Goal: Task Accomplishment & Management: Manage account settings

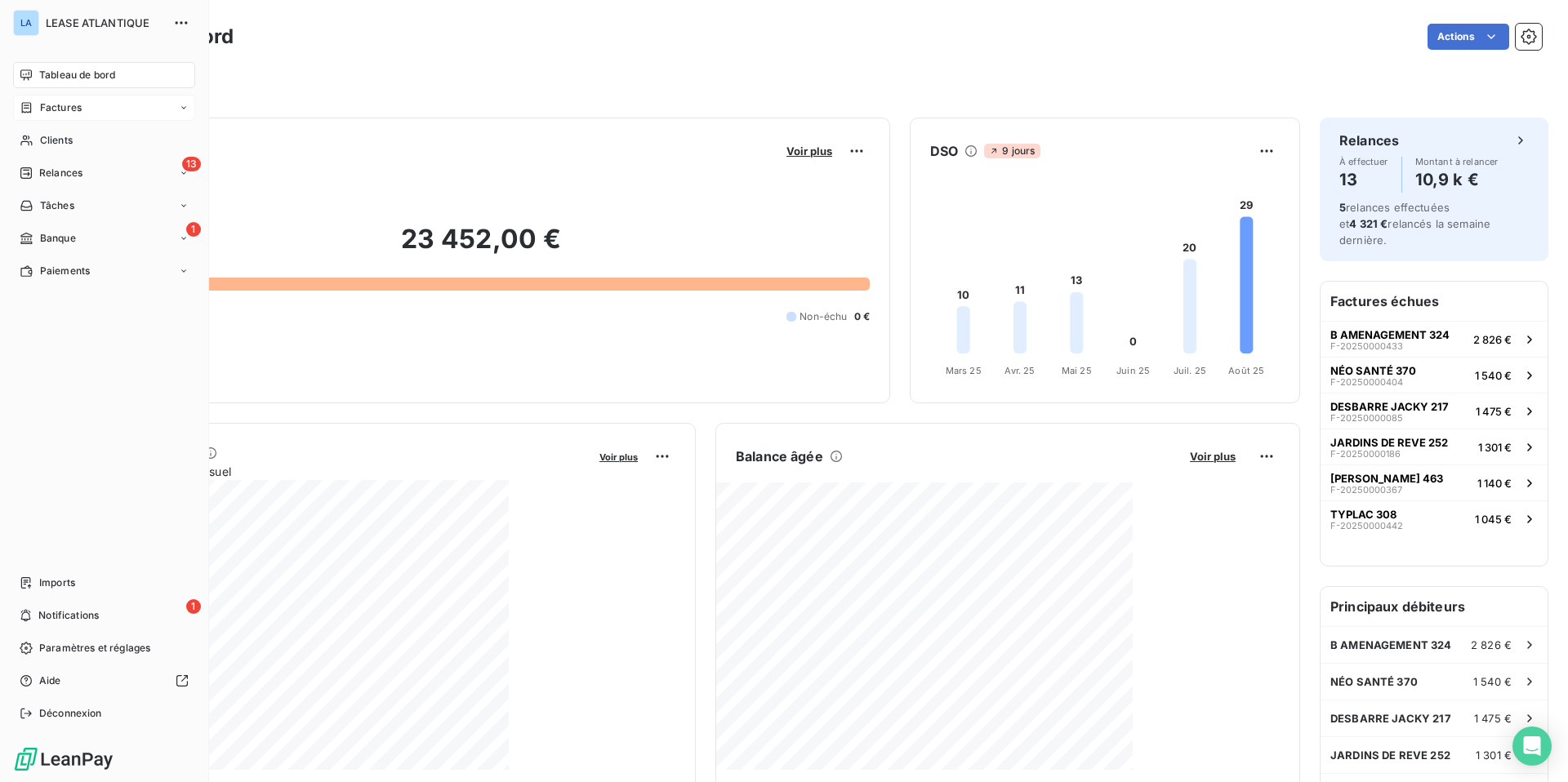
click at [59, 104] on span "Factures" at bounding box center [61, 108] width 41 height 15
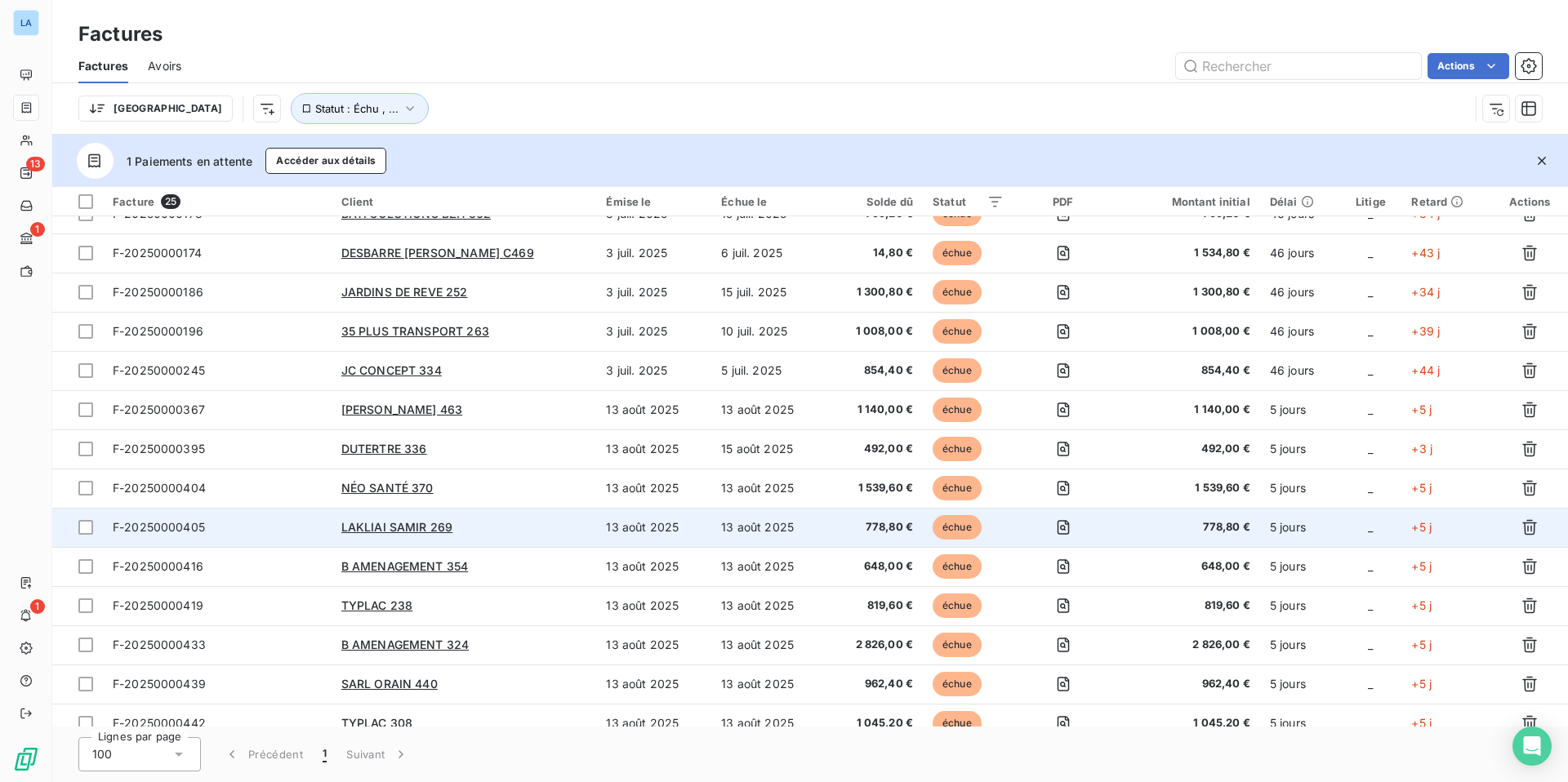
scroll to position [457, 0]
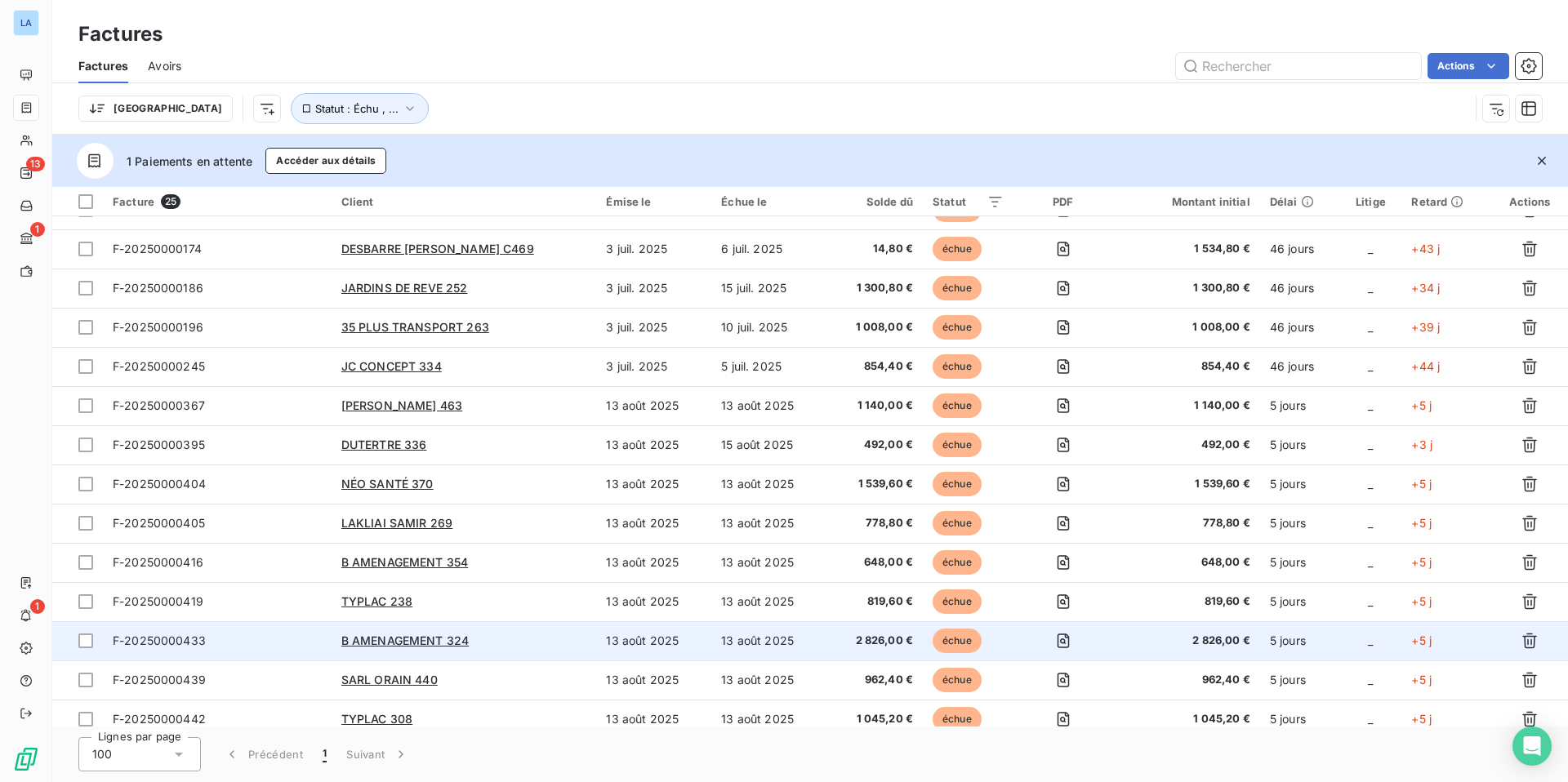
click at [141, 612] on span "F-20250000433" at bounding box center [158, 640] width 93 height 14
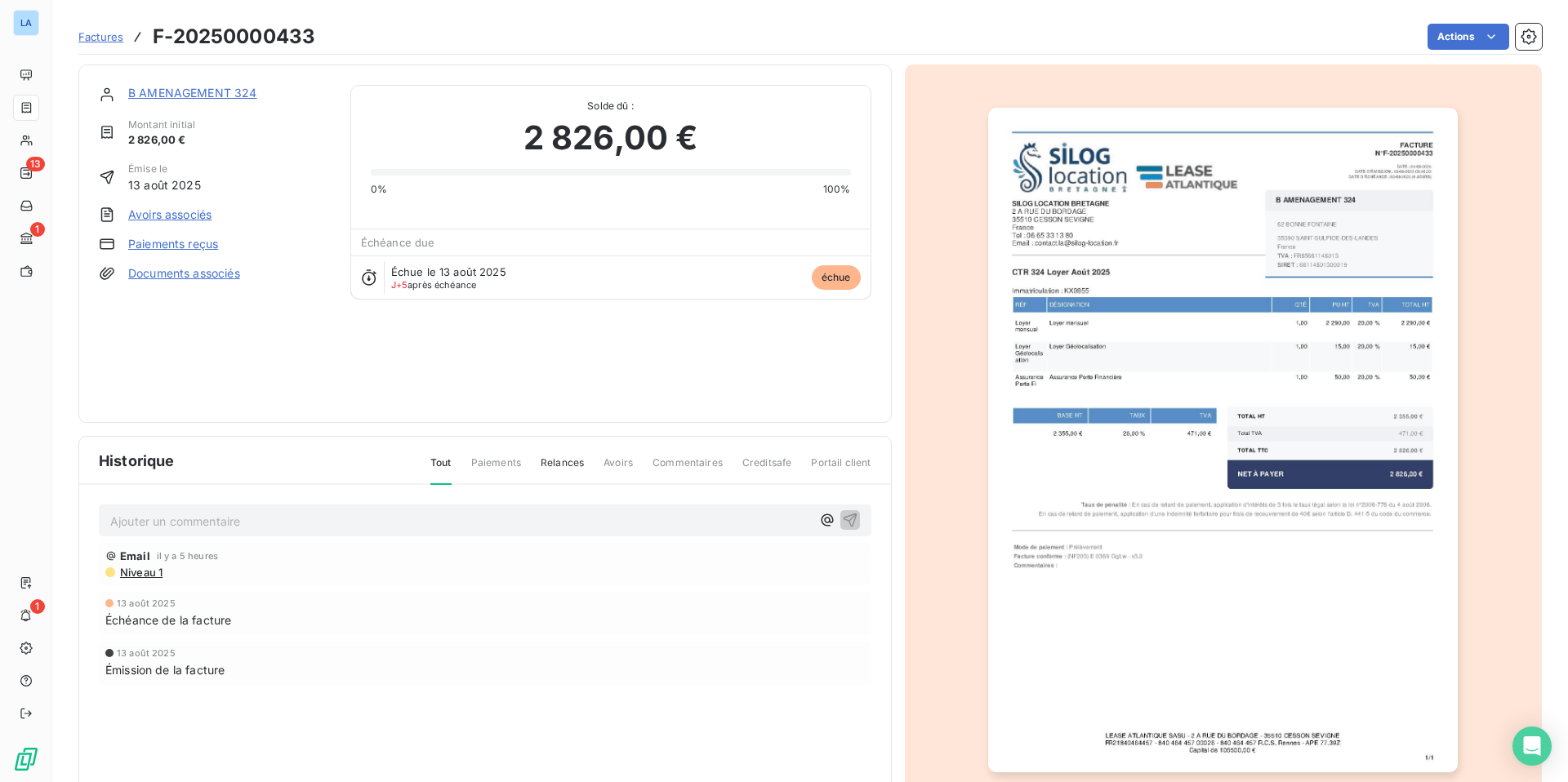
scroll to position [60, 0]
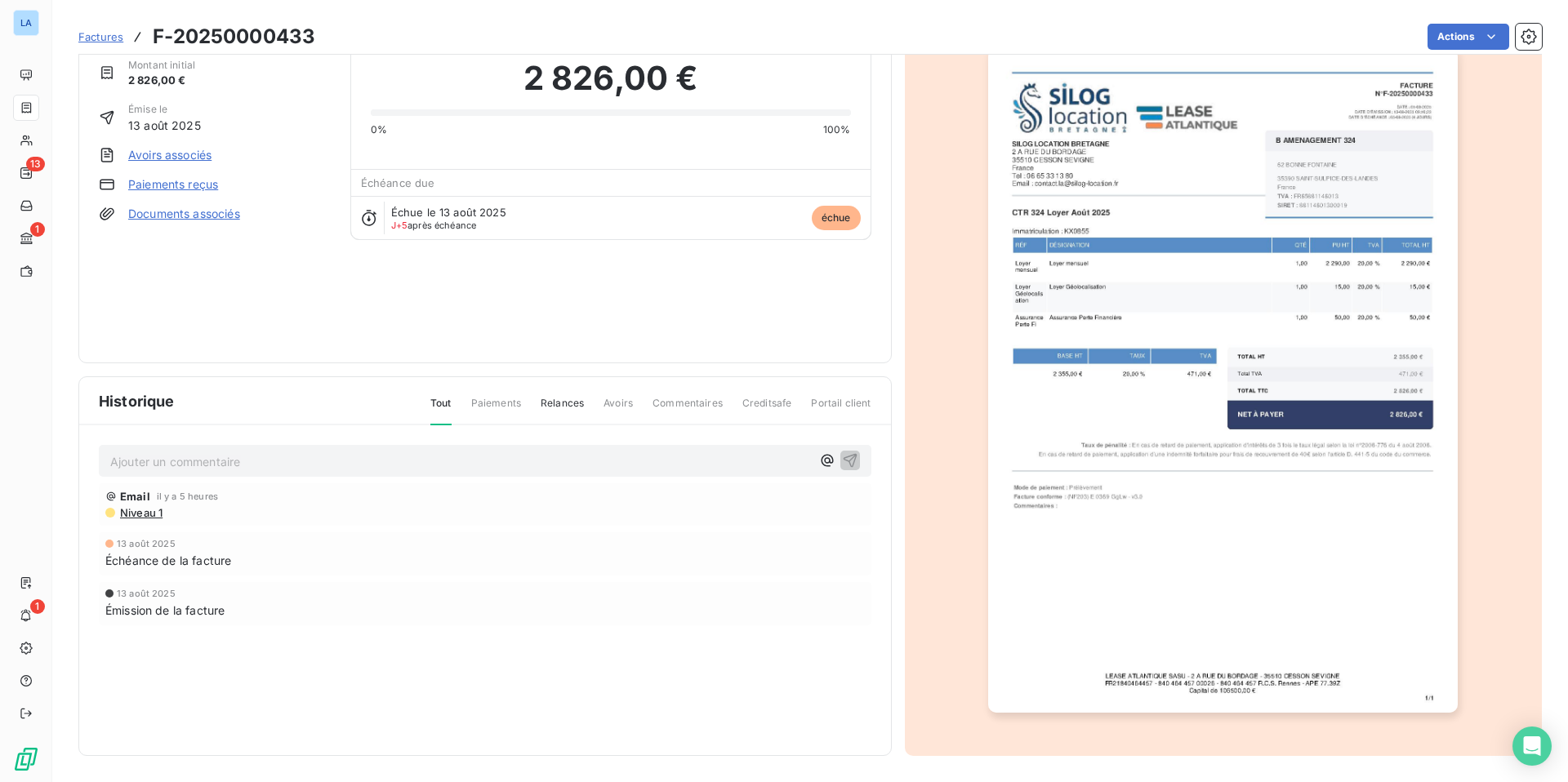
click at [175, 184] on link "Paiements reçus" at bounding box center [173, 184] width 90 height 16
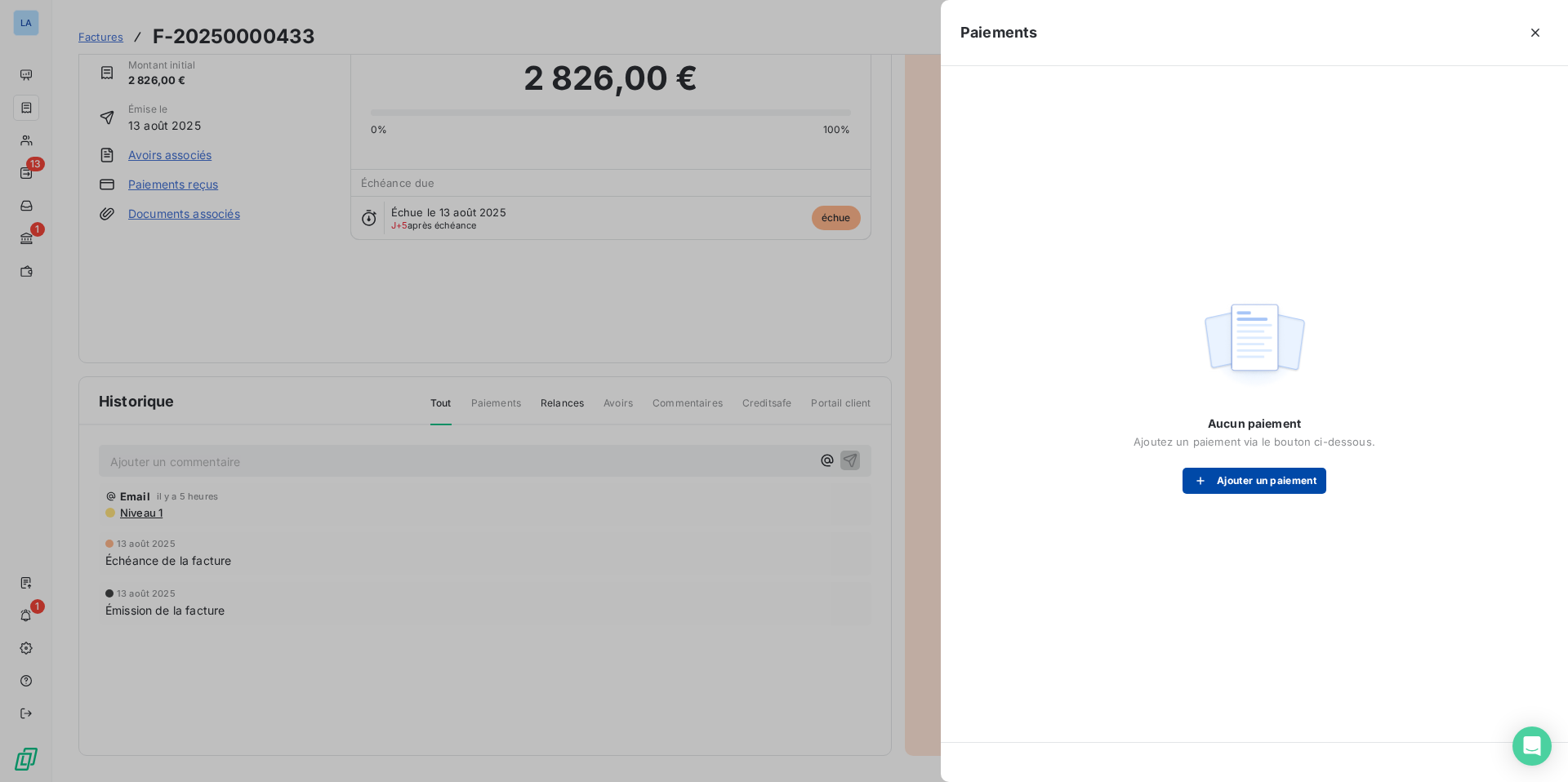
click at [1234, 480] on button "Ajouter un paiement" at bounding box center [1253, 480] width 143 height 26
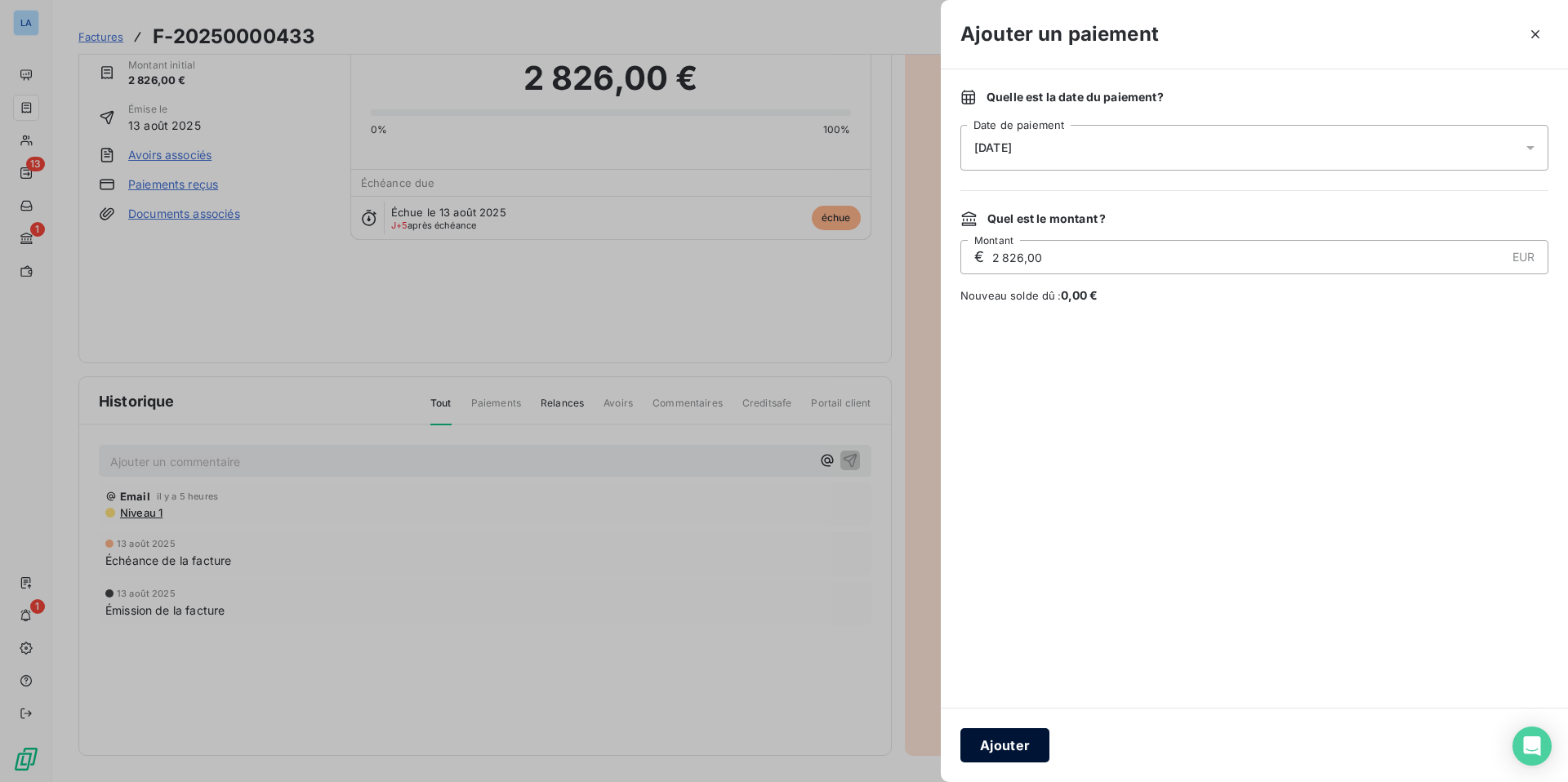
click at [1000, 612] on button "Ajouter" at bounding box center [1004, 745] width 89 height 35
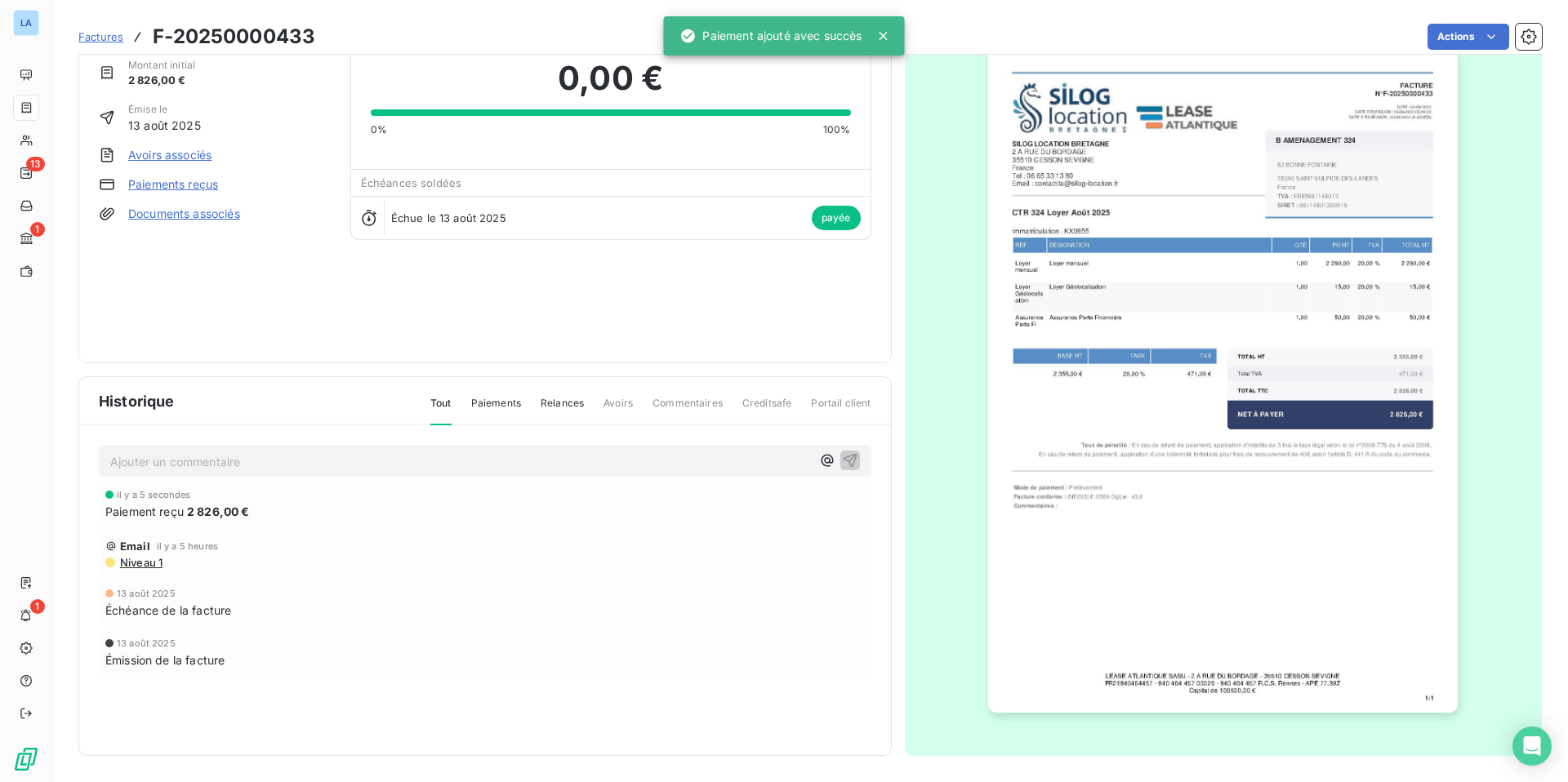
click at [127, 454] on p "Ajouter un commentaire ﻿" at bounding box center [461, 462] width 701 height 21
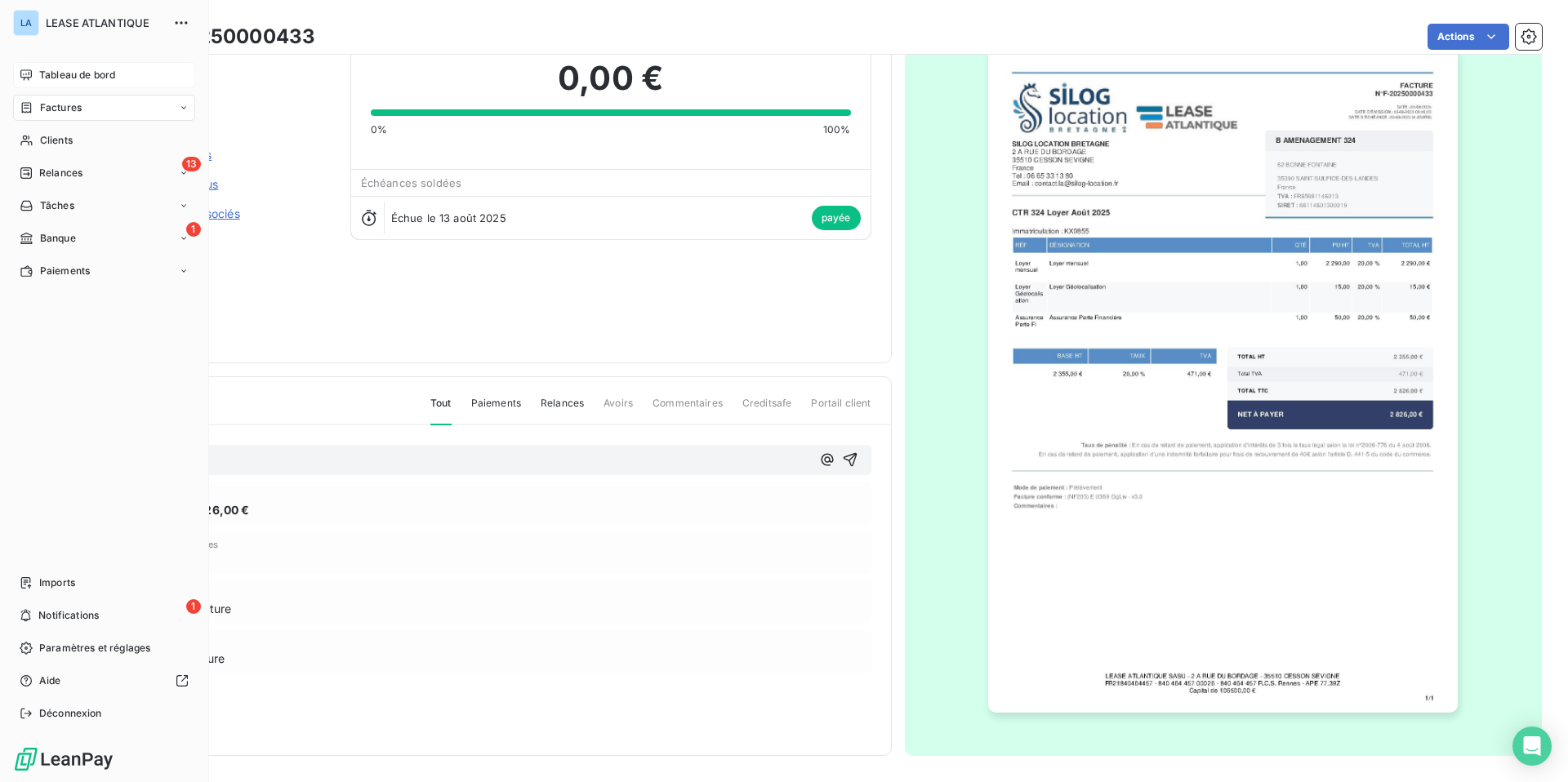
click at [66, 73] on span "Tableau de bord" at bounding box center [77, 75] width 76 height 15
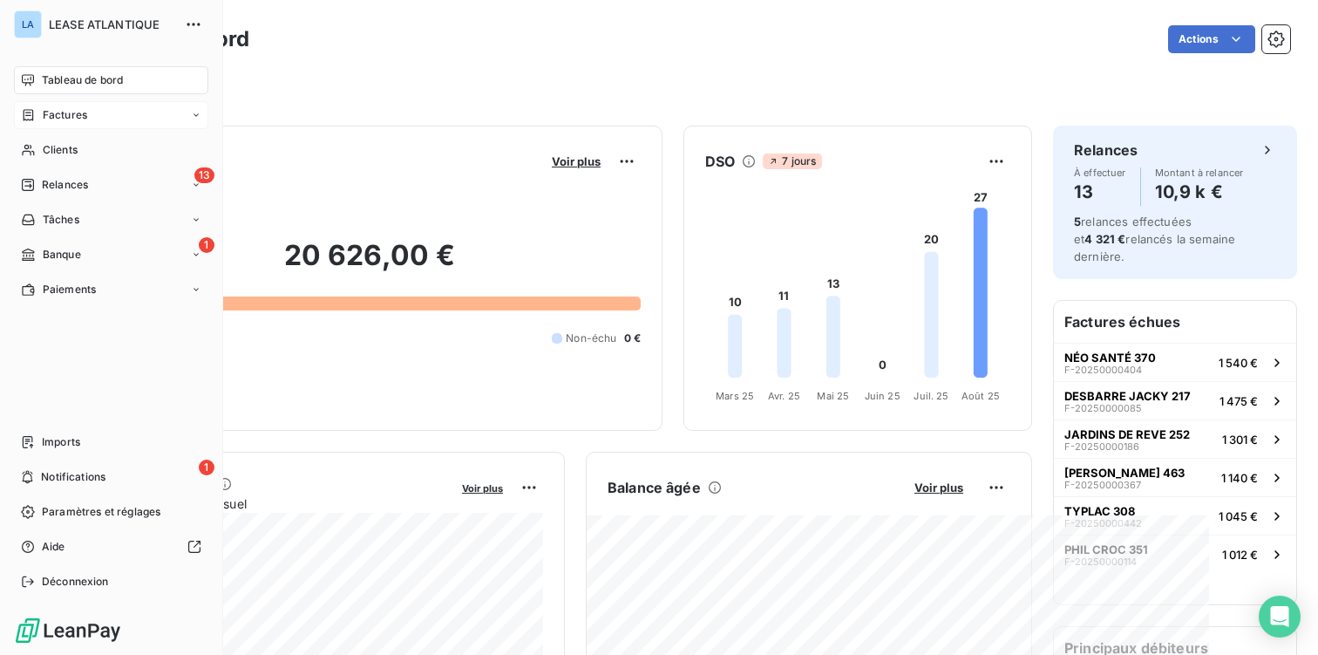
click at [58, 110] on span "Factures" at bounding box center [65, 115] width 44 height 16
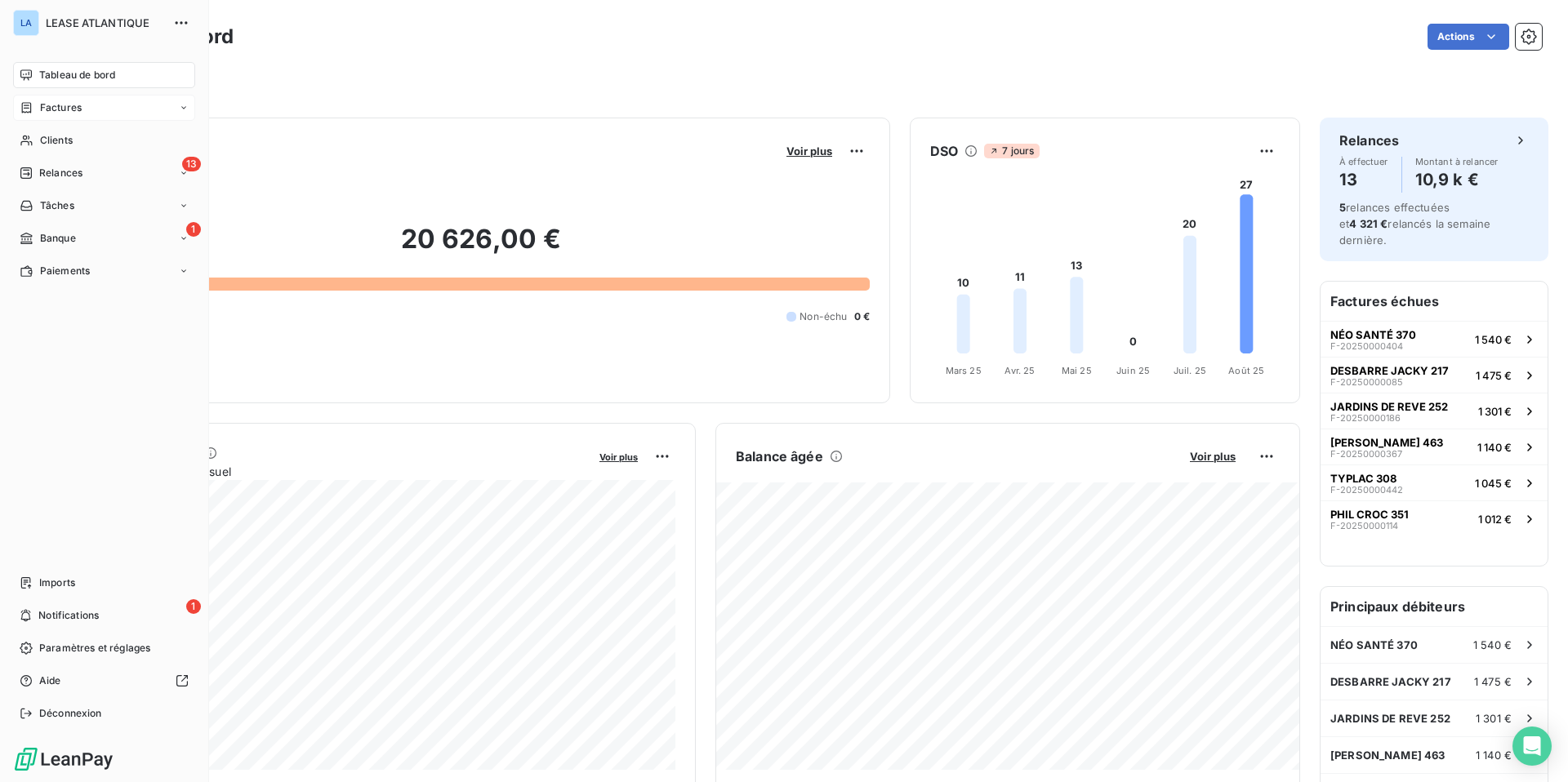
click at [64, 105] on span "Factures" at bounding box center [61, 108] width 41 height 15
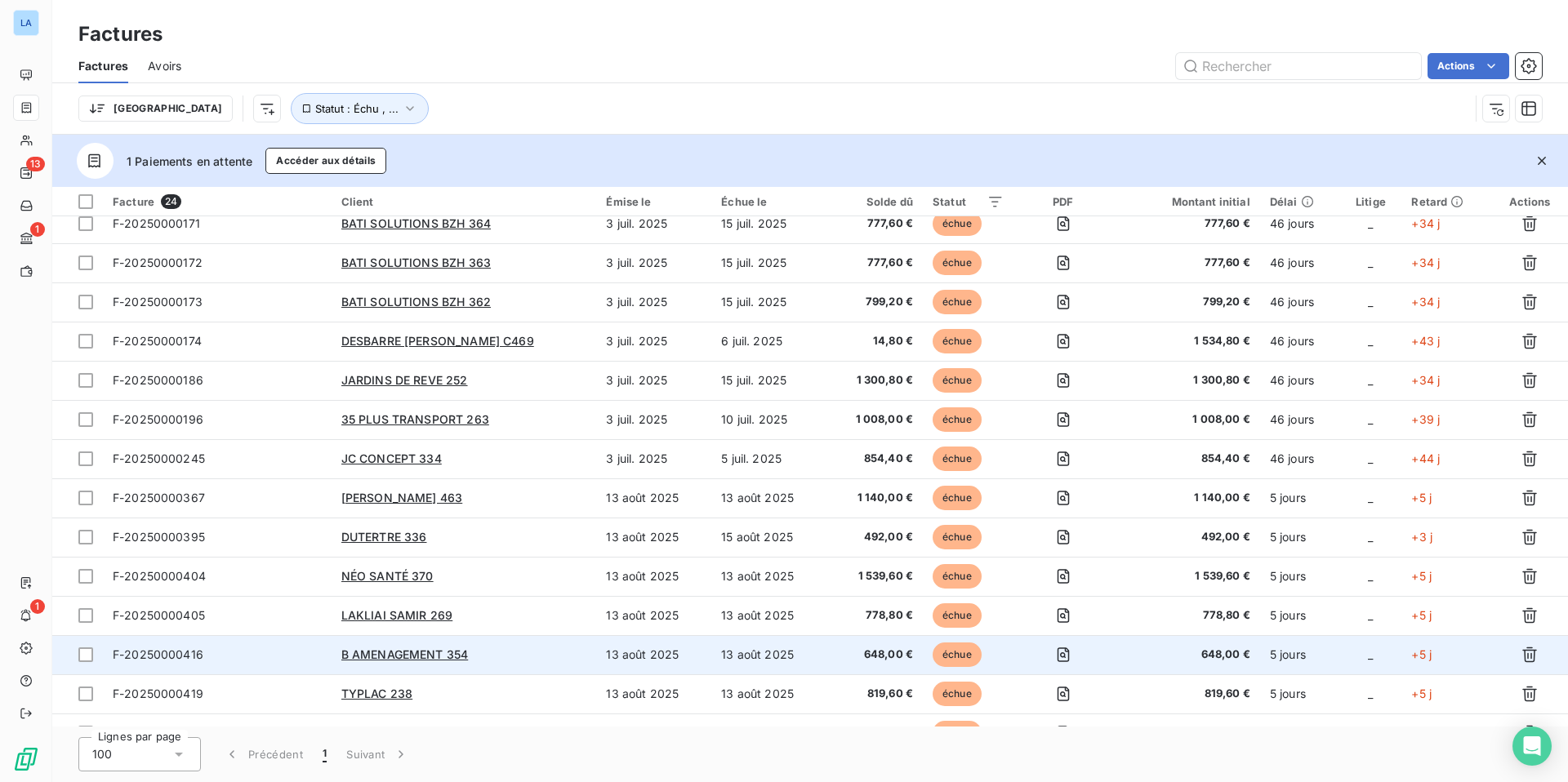
scroll to position [430, 0]
